Goal: Task Accomplishment & Management: Complete application form

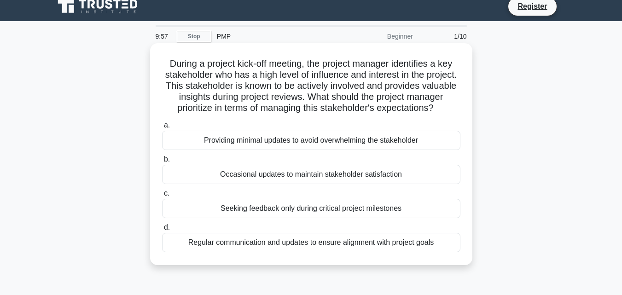
scroll to position [8, 0]
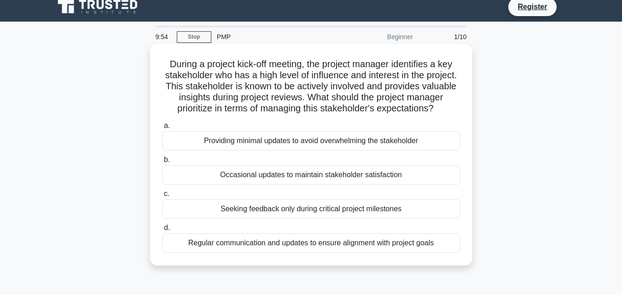
click at [314, 68] on h5 "During a project kick-off meeting, the project manager identifies a key stakeho…" at bounding box center [311, 86] width 300 height 56
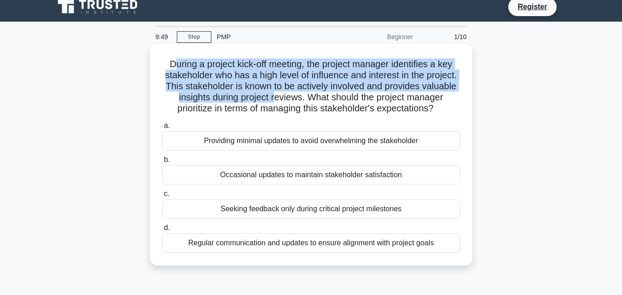
drag, startPoint x: 169, startPoint y: 64, endPoint x: 312, endPoint y: 101, distance: 147.9
click at [312, 101] on h5 "During a project kick-off meeting, the project manager identifies a key stakeho…" at bounding box center [311, 86] width 300 height 56
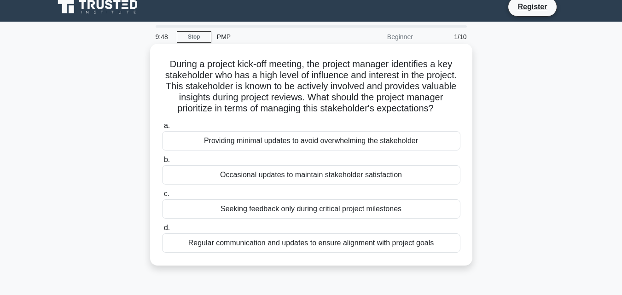
click at [313, 150] on div "Providing minimal updates to avoid overwhelming the stakeholder" at bounding box center [311, 140] width 298 height 19
click at [162, 129] on input "a. Providing minimal updates to avoid overwhelming the stakeholder" at bounding box center [162, 126] width 0 height 6
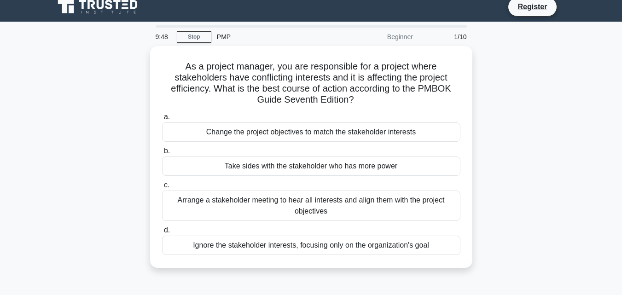
scroll to position [0, 0]
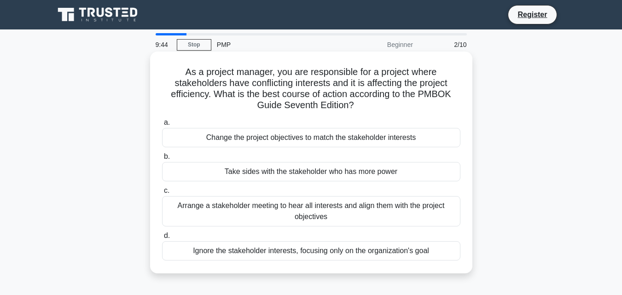
click at [319, 174] on div "Take sides with the stakeholder who has more power" at bounding box center [311, 171] width 298 height 19
click at [162, 160] on input "b. Take sides with the stakeholder who has more power" at bounding box center [162, 157] width 0 height 6
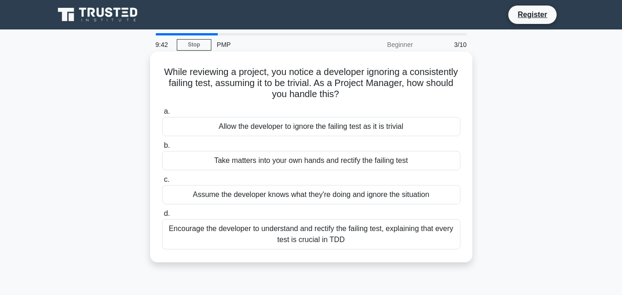
click at [322, 195] on div "Assume the developer knows what they're doing and ignore the situation" at bounding box center [311, 194] width 298 height 19
click at [162, 183] on input "c. Assume the developer knows what they're doing and ignore the situation" at bounding box center [162, 180] width 0 height 6
